Goal: Information Seeking & Learning: Learn about a topic

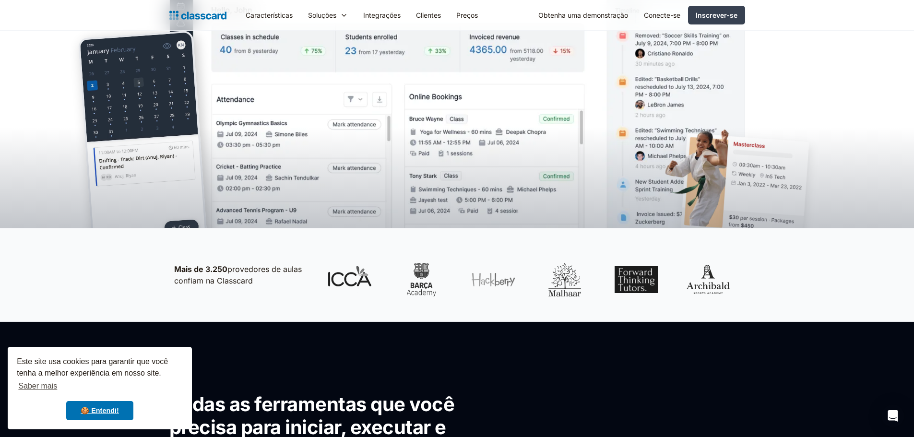
scroll to position [144, 0]
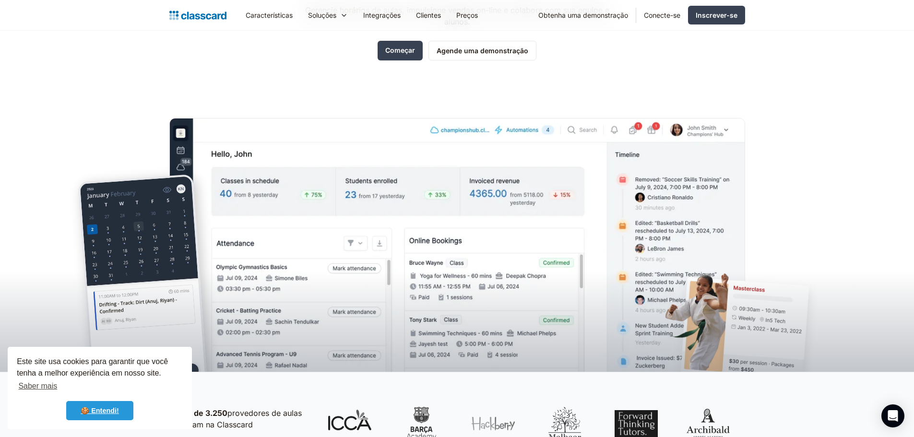
click at [105, 409] on font "🍪 Entendi!" at bounding box center [100, 411] width 38 height 8
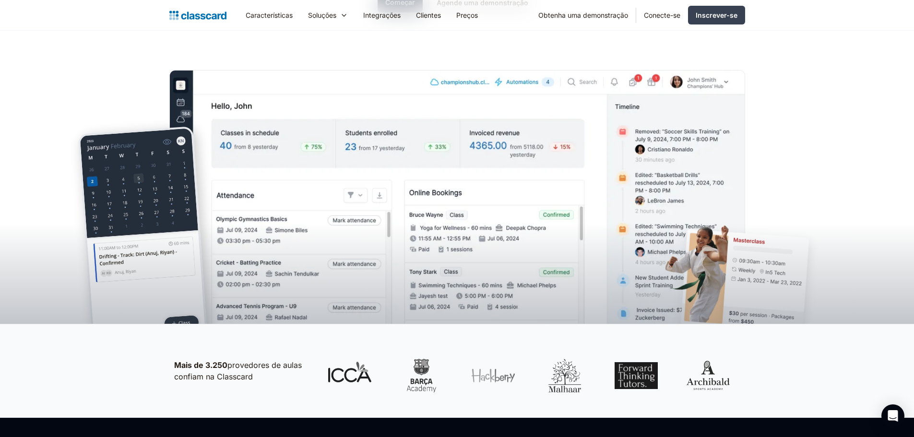
scroll to position [0, 0]
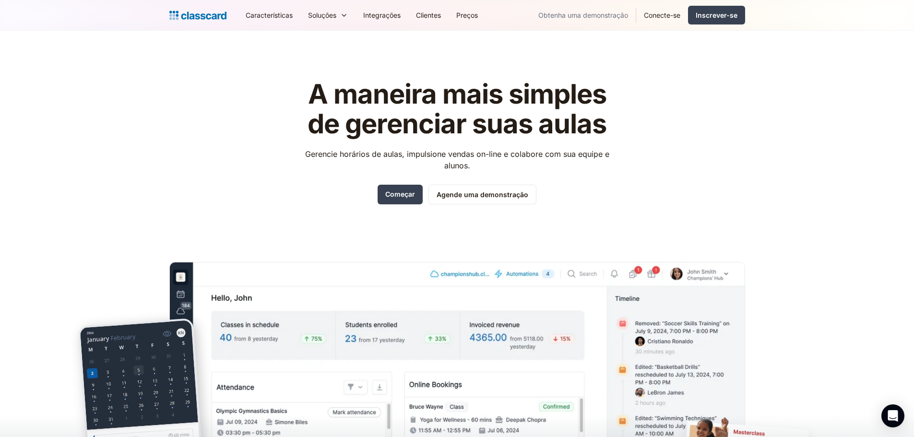
click at [568, 11] on font "Obtenha uma demonstração" at bounding box center [583, 15] width 90 height 8
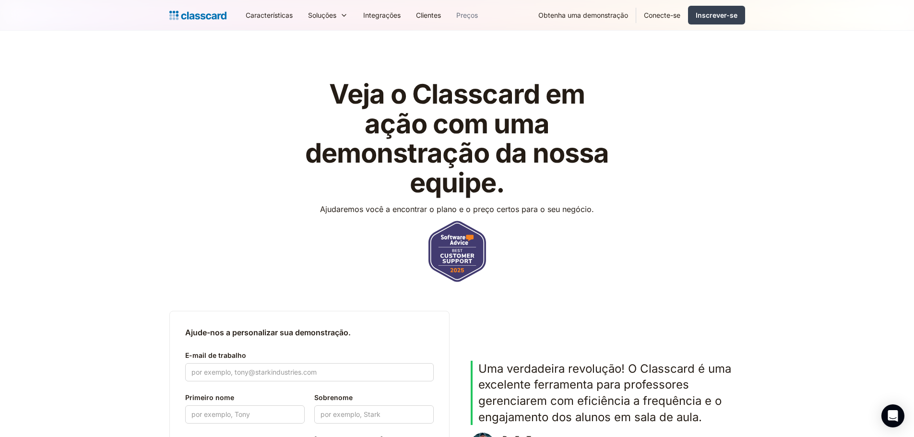
click at [472, 12] on font "Preços" at bounding box center [467, 15] width 22 height 8
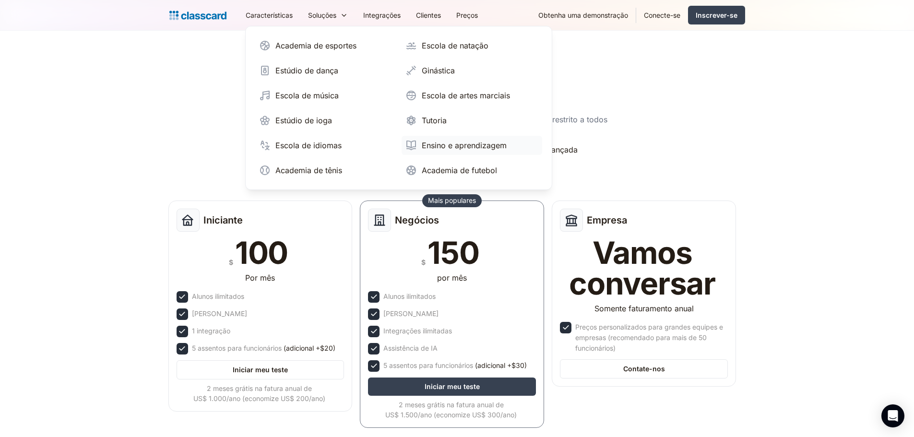
click at [453, 148] on font "Ensino e aprendizagem" at bounding box center [464, 146] width 85 height 10
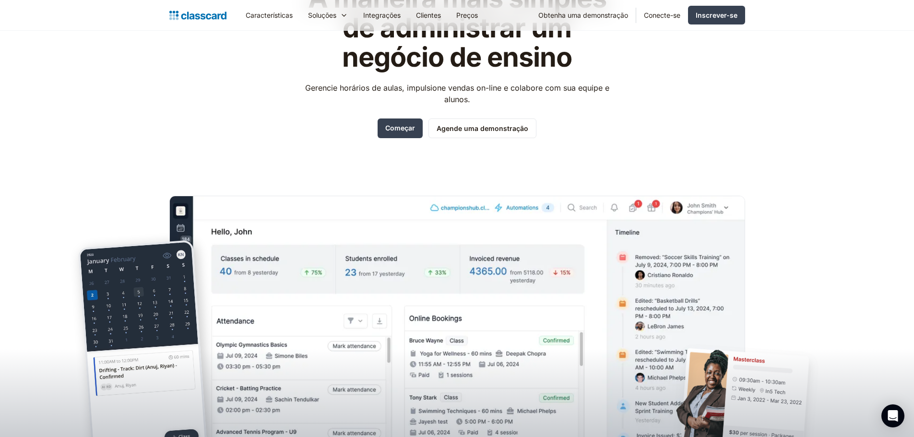
scroll to position [144, 0]
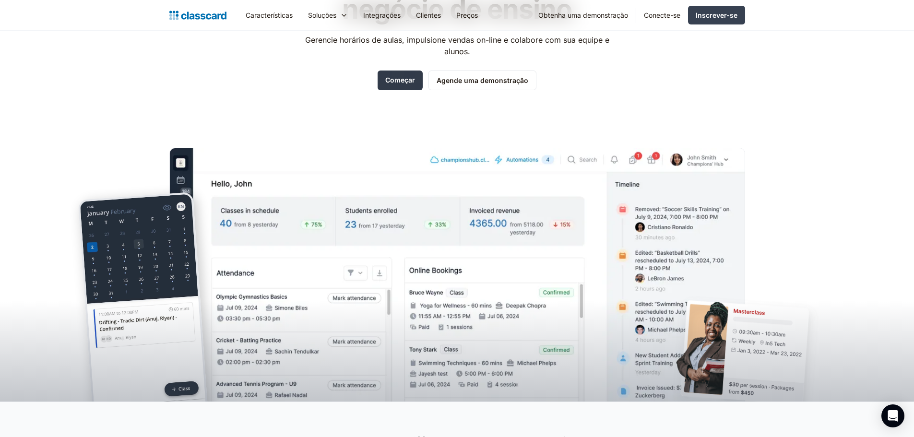
click at [406, 79] on font "Começar" at bounding box center [400, 80] width 30 height 8
